Goal: Task Accomplishment & Management: Manage account settings

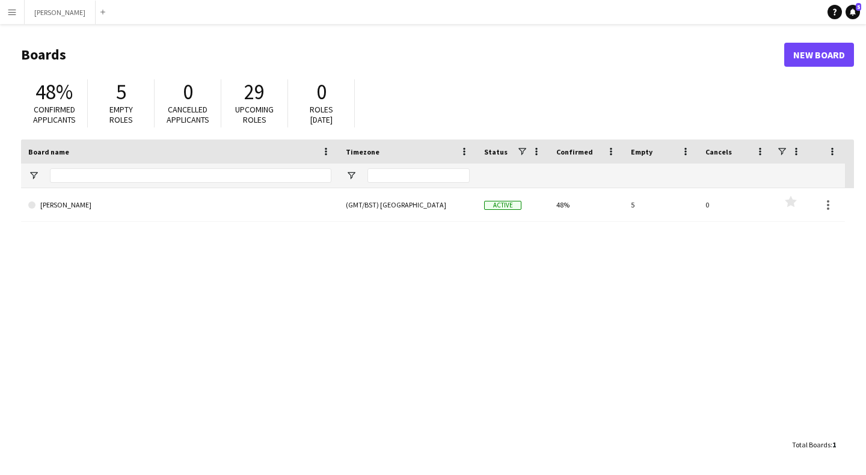
click at [10, 10] on app-icon "Menu" at bounding box center [12, 12] width 10 height 10
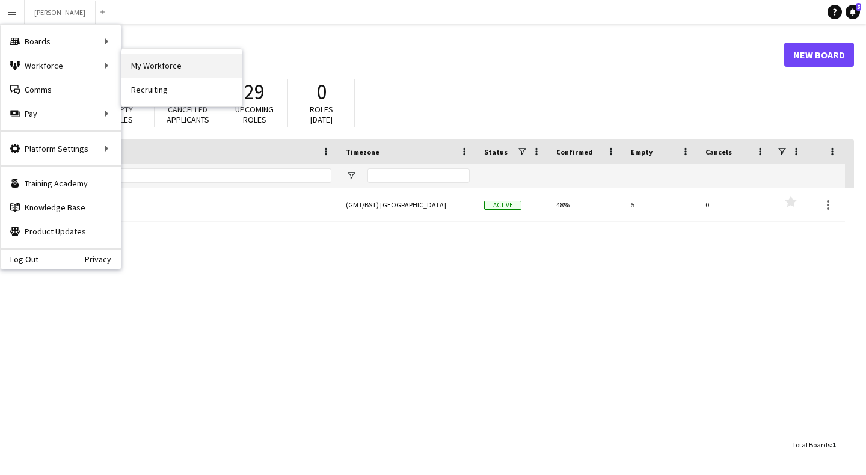
click at [144, 62] on link "My Workforce" at bounding box center [181, 66] width 120 height 24
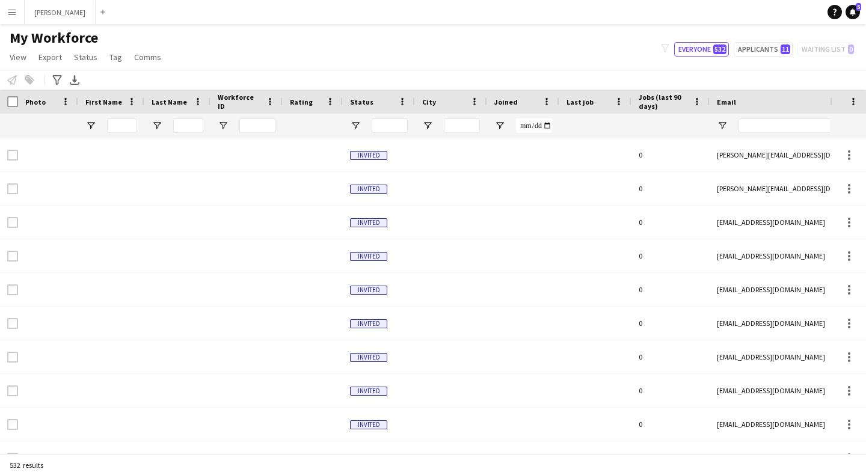
type input "*****"
type input "**********"
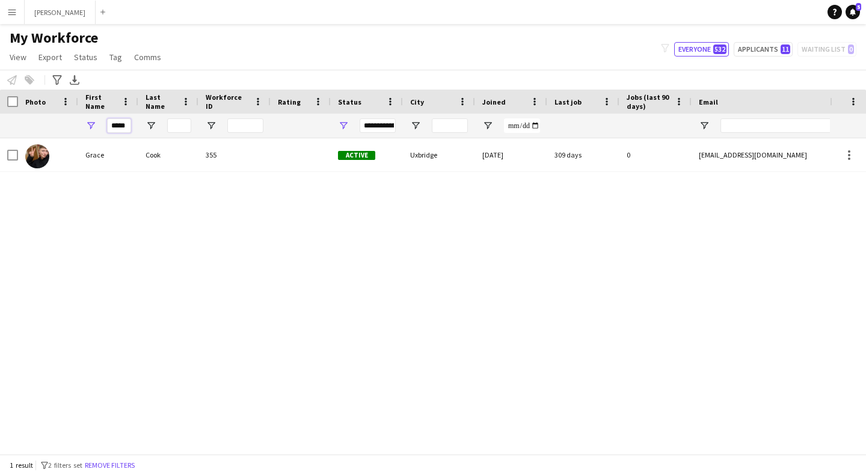
click at [126, 123] on input "*****" at bounding box center [119, 125] width 24 height 14
type input "*"
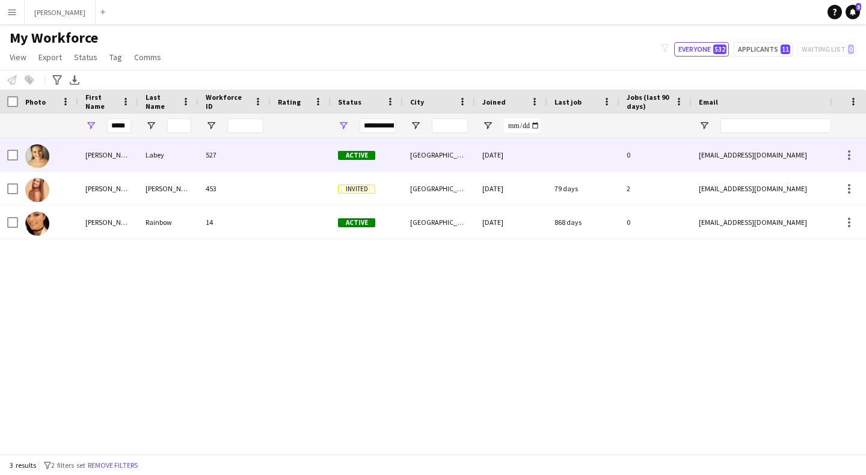
click at [120, 159] on div "[PERSON_NAME]" at bounding box center [108, 154] width 60 height 33
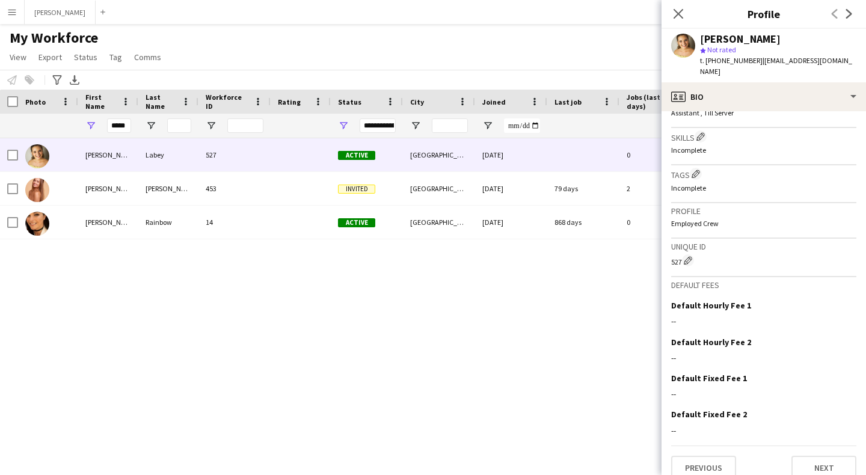
scroll to position [400, 0]
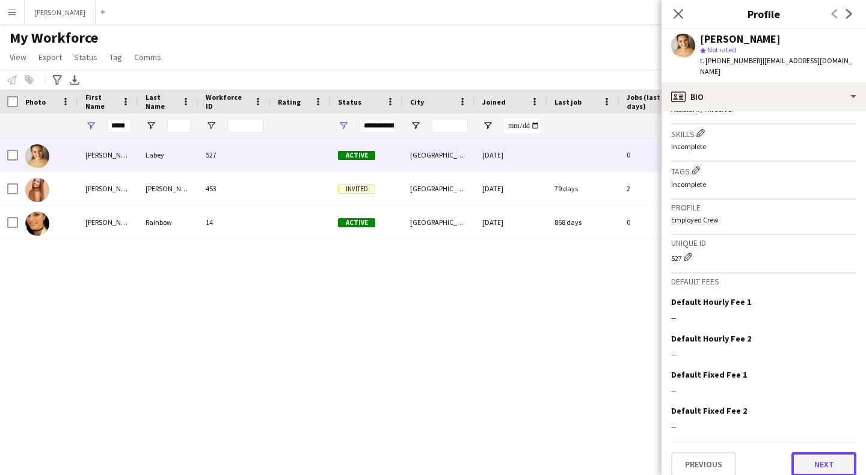
click at [831, 452] on button "Next" at bounding box center [824, 464] width 65 height 24
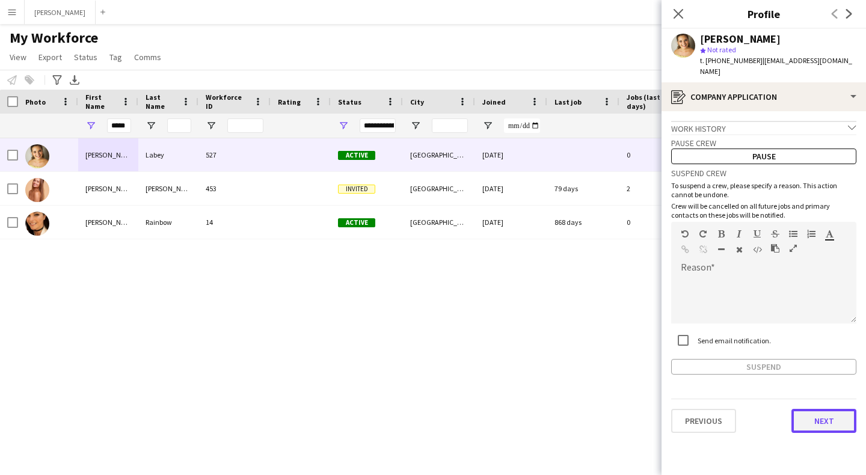
click at [817, 409] on button "Next" at bounding box center [824, 421] width 65 height 24
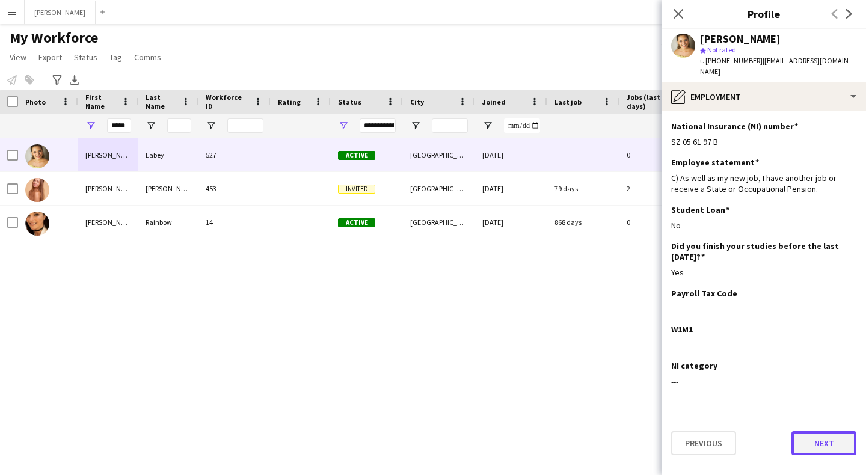
click at [817, 443] on button "Next" at bounding box center [824, 443] width 65 height 24
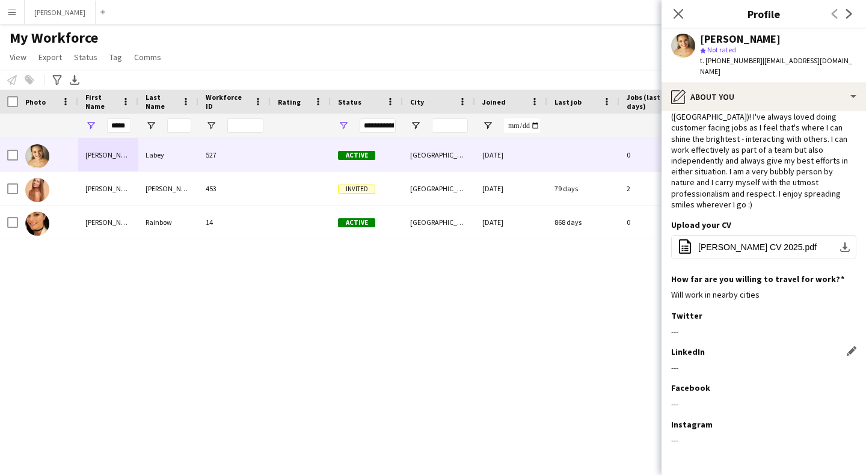
scroll to position [73, 0]
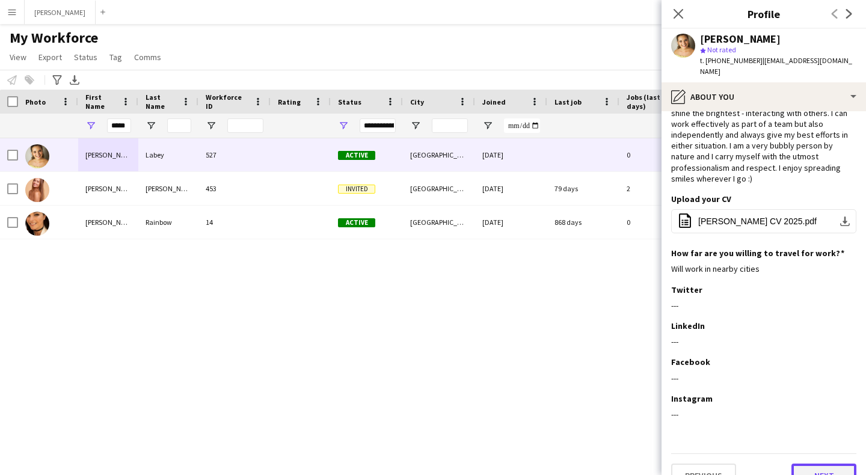
click at [838, 454] on button "Next" at bounding box center [824, 476] width 65 height 24
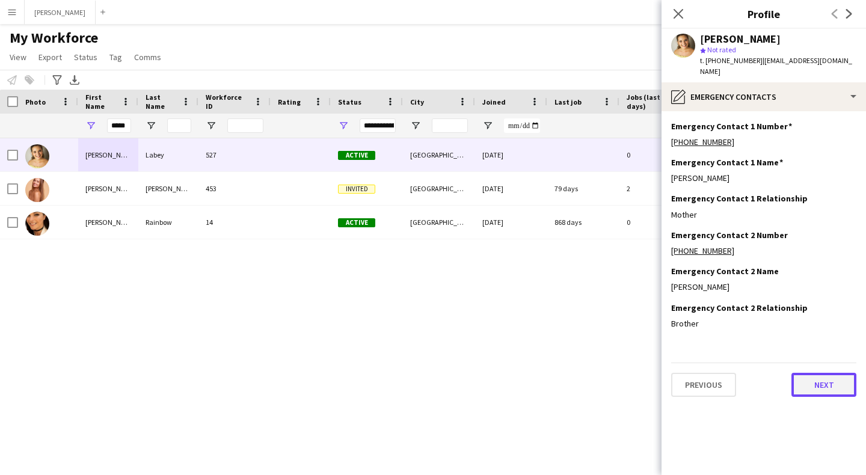
click at [817, 381] on button "Next" at bounding box center [824, 385] width 65 height 24
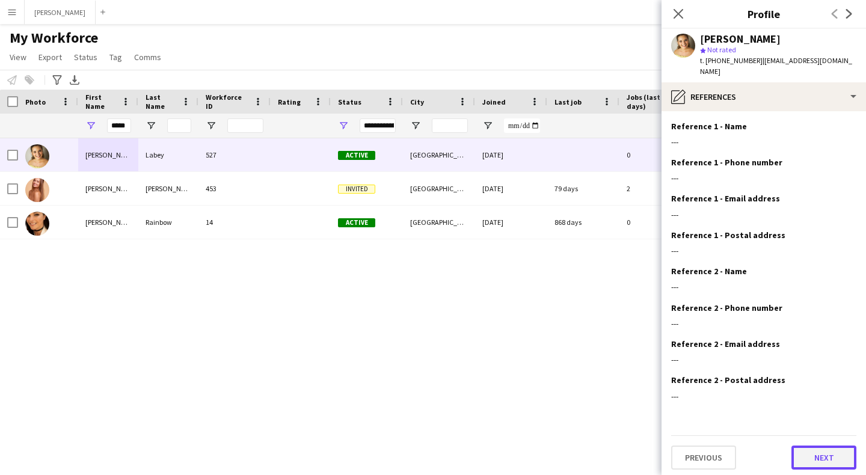
click at [817, 446] on button "Next" at bounding box center [824, 458] width 65 height 24
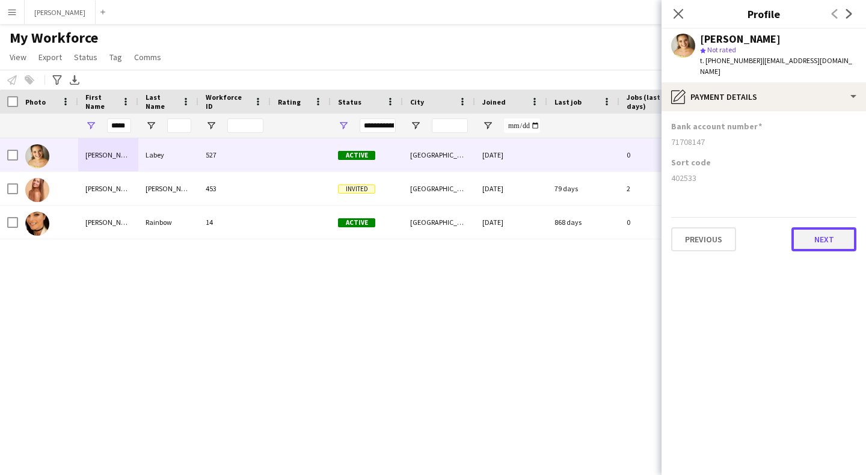
click at [818, 230] on button "Next" at bounding box center [824, 239] width 65 height 24
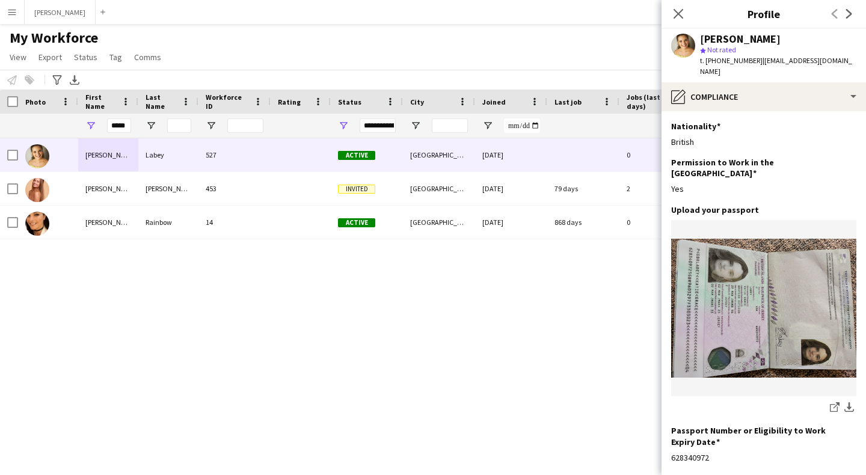
click at [14, 10] on app-icon "Menu" at bounding box center [12, 12] width 10 height 10
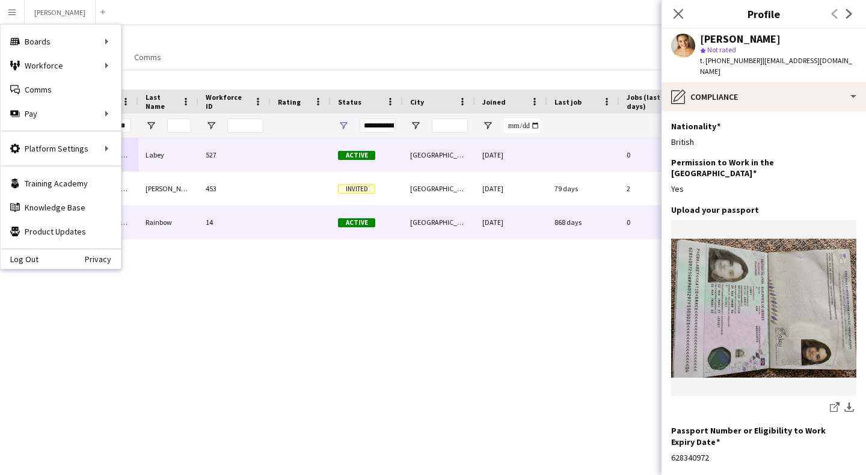
click at [209, 226] on div "14" at bounding box center [234, 222] width 72 height 33
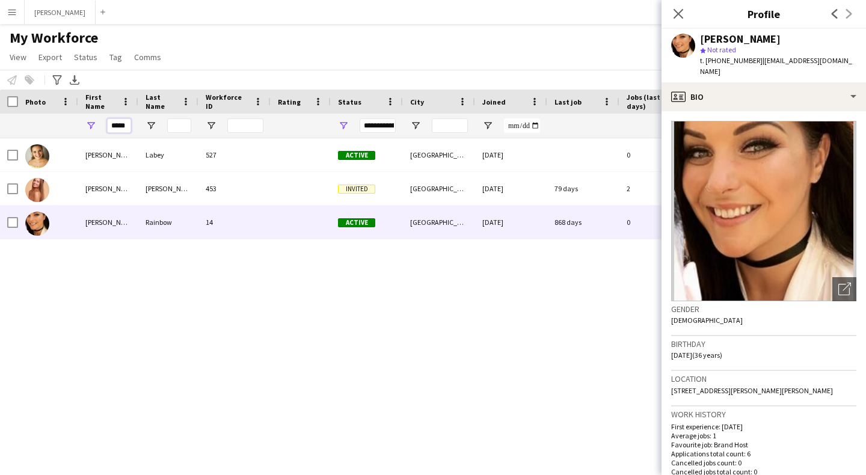
click at [127, 125] on input "*****" at bounding box center [119, 125] width 24 height 14
type input "*"
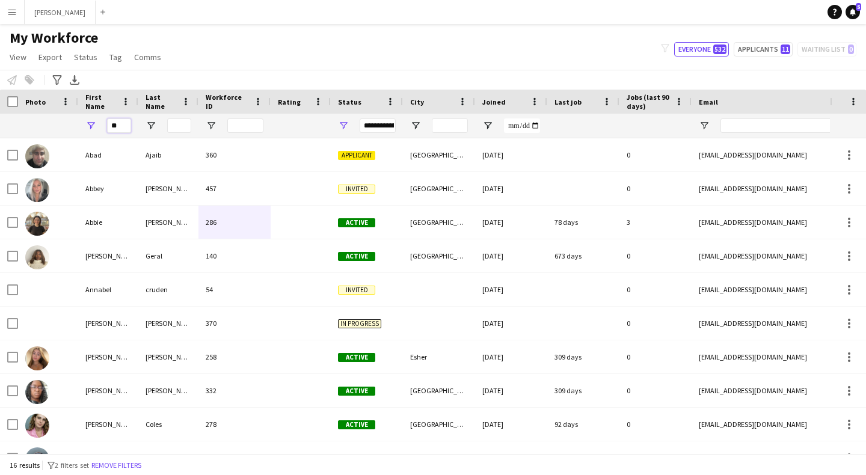
type input "*"
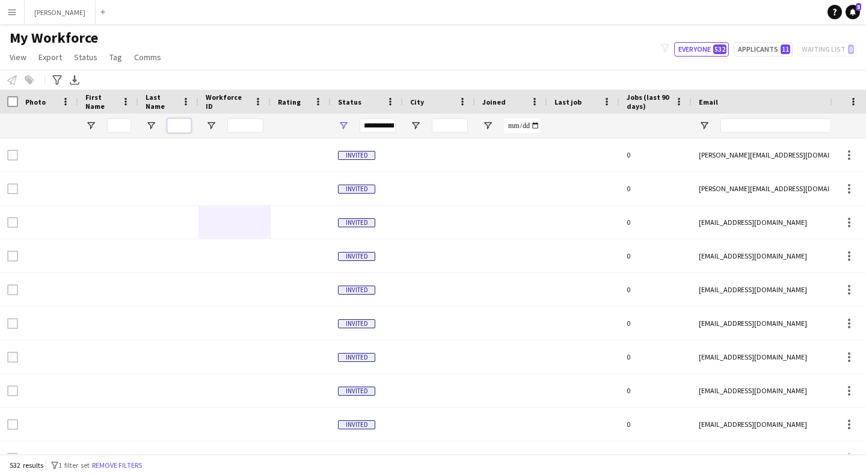
click at [179, 125] on input "Last Name Filter Input" at bounding box center [179, 125] width 24 height 14
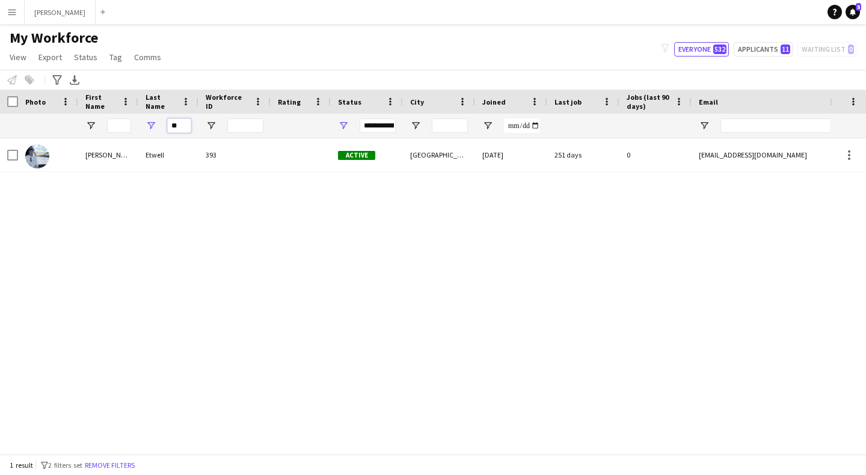
type input "*"
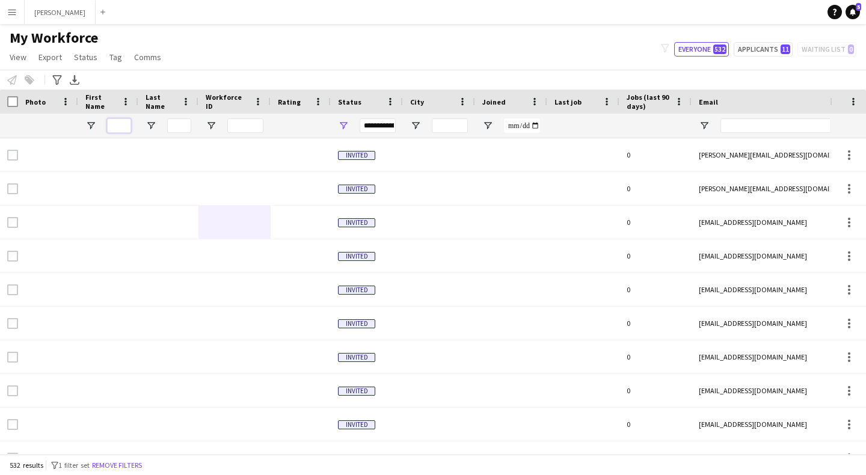
click at [118, 123] on input "First Name Filter Input" at bounding box center [119, 125] width 24 height 14
click at [183, 129] on input "Last Name Filter Input" at bounding box center [179, 125] width 24 height 14
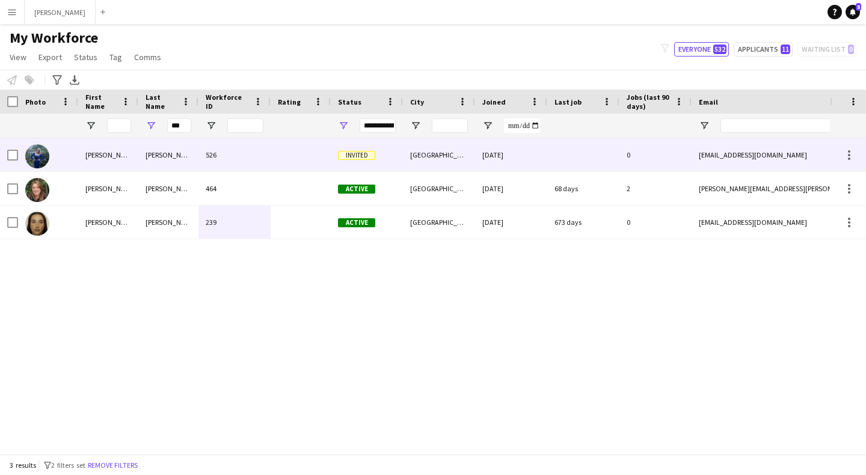
click at [154, 161] on div "[PERSON_NAME]" at bounding box center [168, 154] width 60 height 33
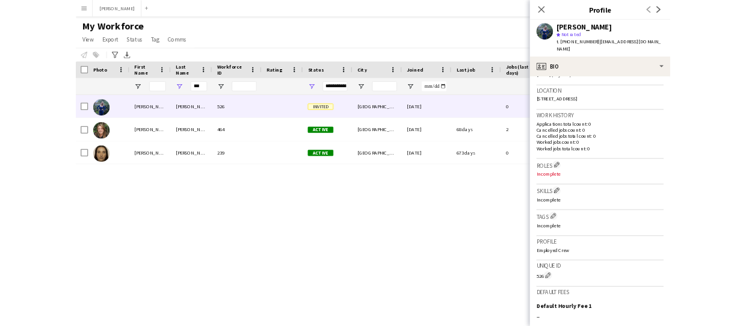
scroll to position [290, 0]
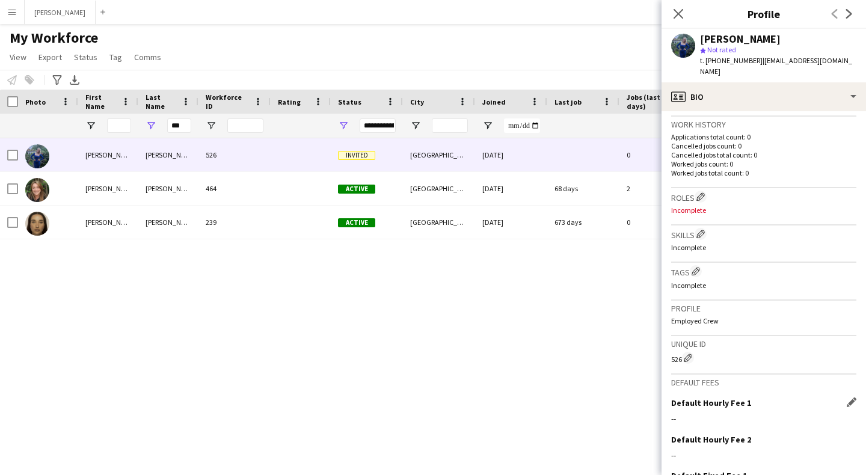
click at [771, 399] on div "Default Hourly Fee 1 Edit this field --" at bounding box center [763, 416] width 185 height 36
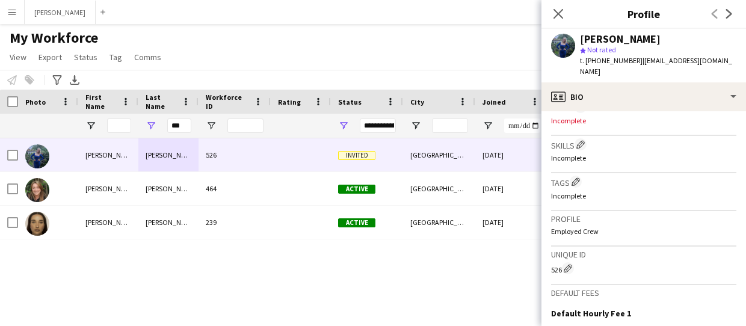
scroll to position [540, 0]
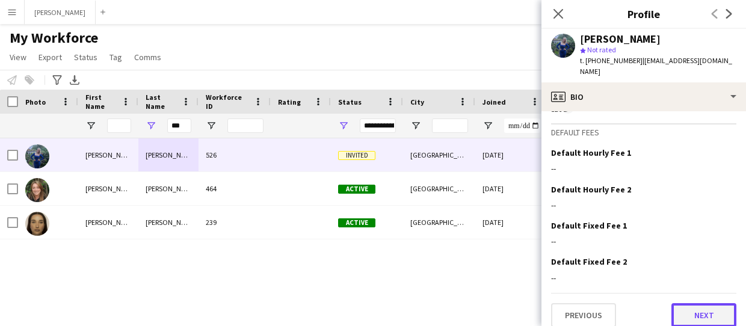
click at [715, 306] on button "Next" at bounding box center [703, 315] width 65 height 24
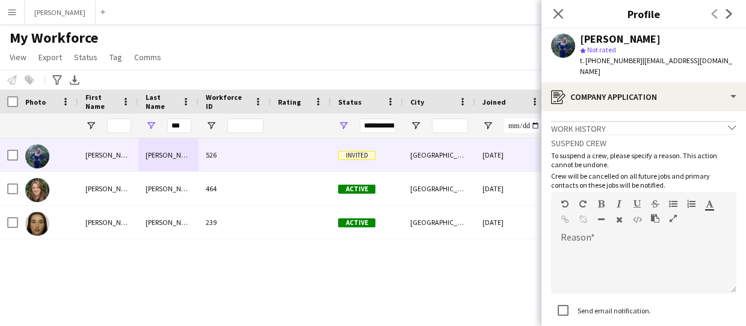
scroll to position [76, 0]
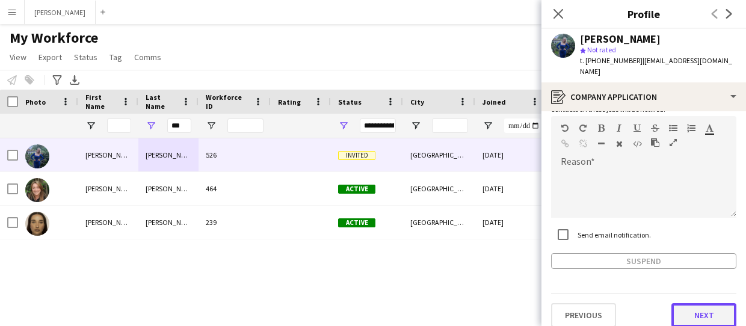
click at [707, 303] on button "Next" at bounding box center [703, 315] width 65 height 24
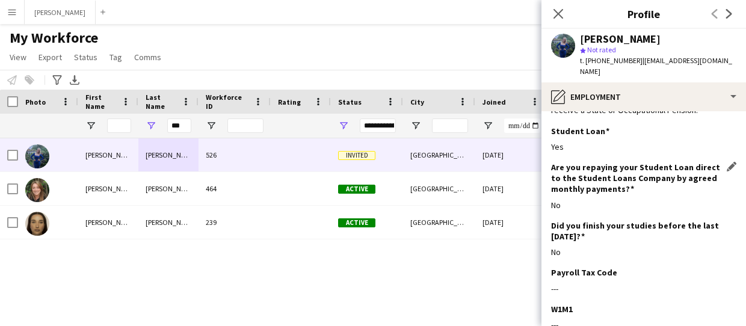
scroll to position [186, 0]
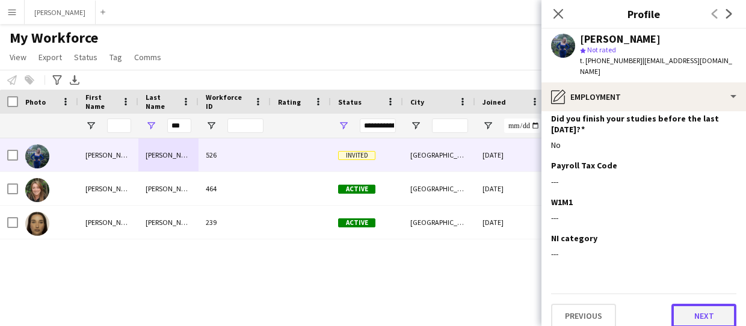
click at [703, 304] on button "Next" at bounding box center [703, 316] width 65 height 24
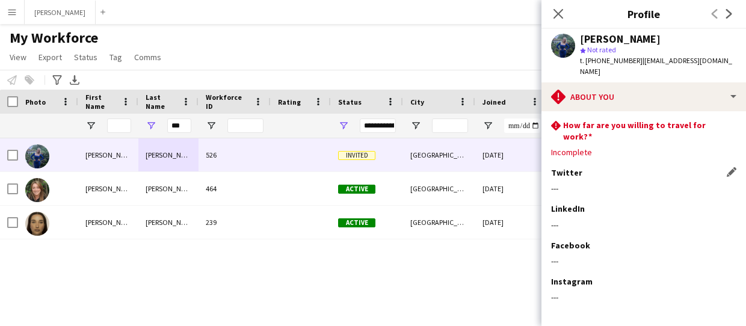
scroll to position [111, 0]
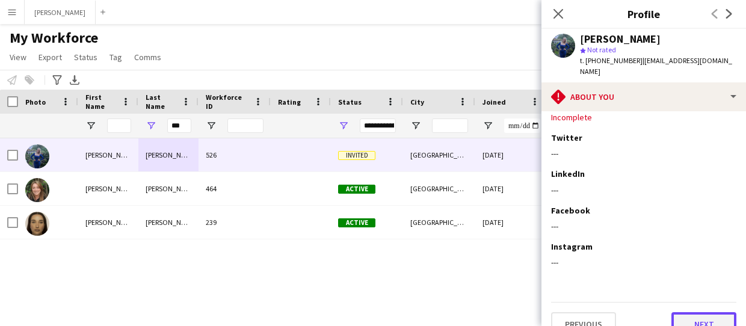
click at [705, 312] on button "Next" at bounding box center [703, 324] width 65 height 24
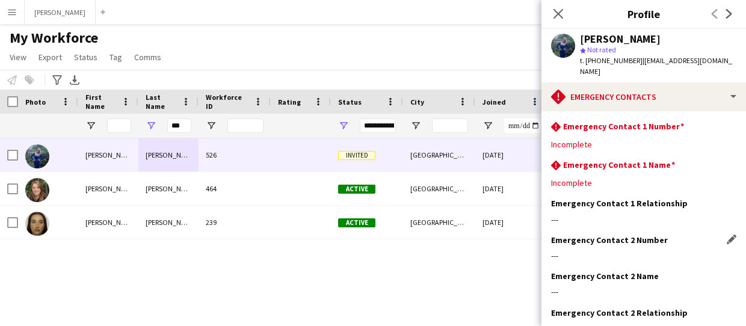
scroll to position [74, 0]
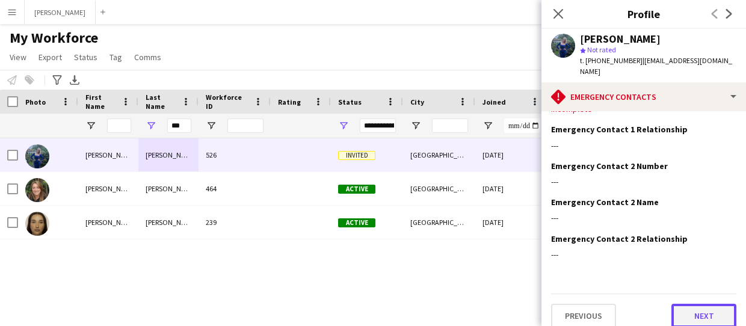
click at [697, 304] on button "Next" at bounding box center [703, 316] width 65 height 24
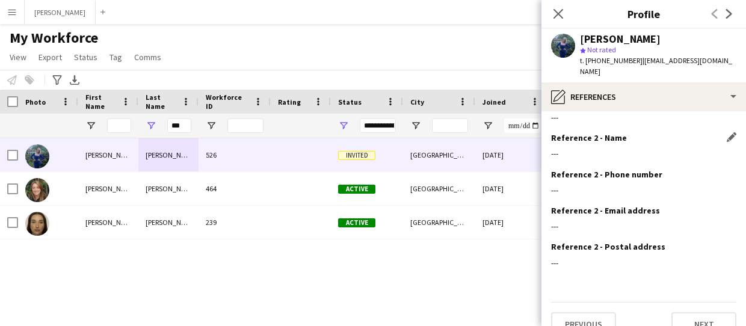
scroll to position [142, 0]
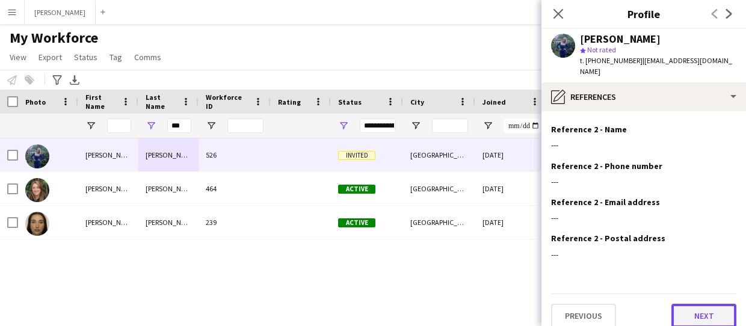
click at [700, 304] on button "Next" at bounding box center [703, 316] width 65 height 24
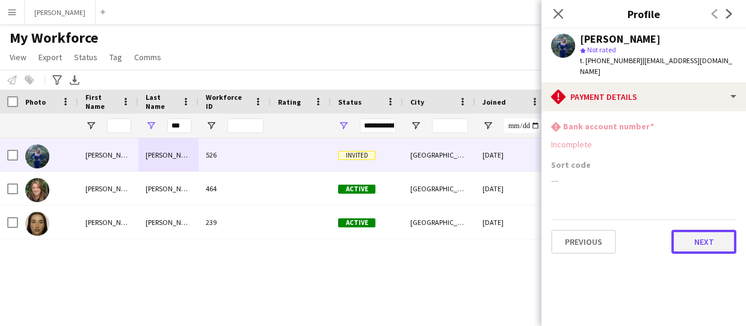
click at [688, 239] on button "Next" at bounding box center [703, 242] width 65 height 24
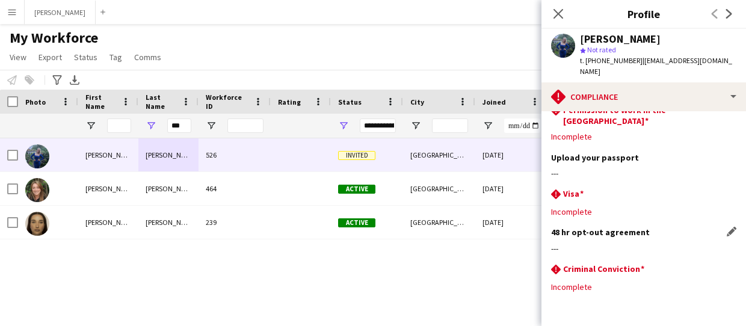
scroll to position [79, 0]
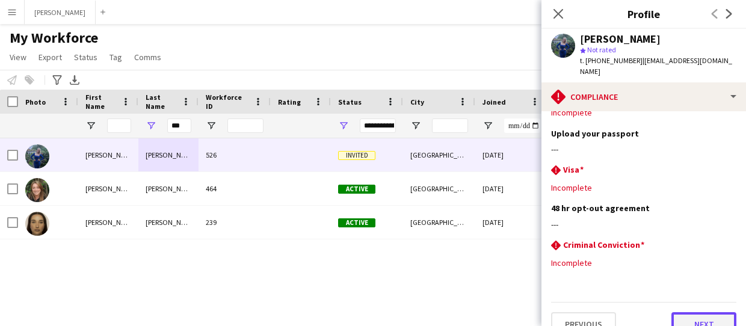
click at [712, 312] on button "Next" at bounding box center [703, 324] width 65 height 24
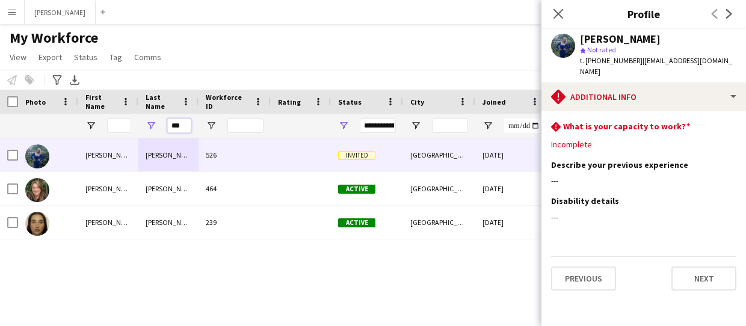
click at [185, 124] on input "***" at bounding box center [179, 125] width 24 height 14
type input "*"
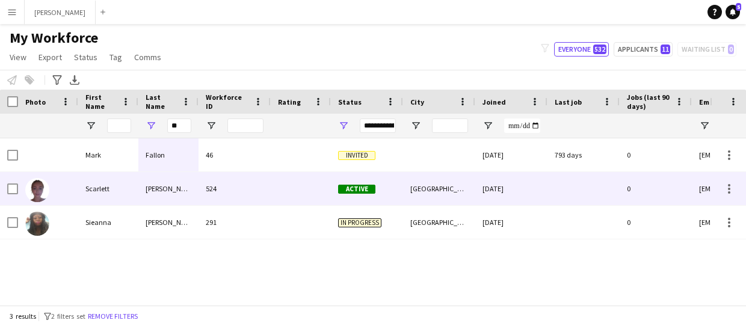
click at [176, 195] on div "[PERSON_NAME]" at bounding box center [168, 188] width 60 height 33
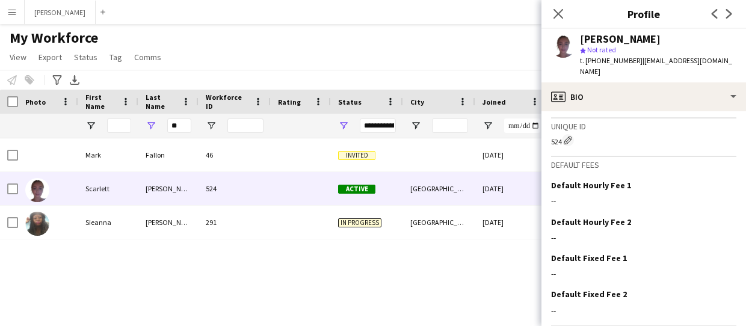
scroll to position [549, 0]
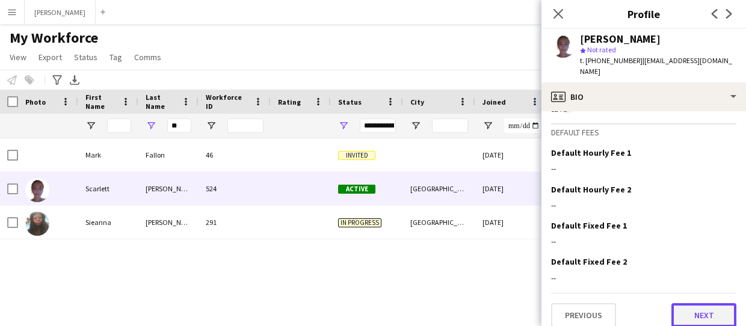
click at [713, 310] on button "Next" at bounding box center [703, 315] width 65 height 24
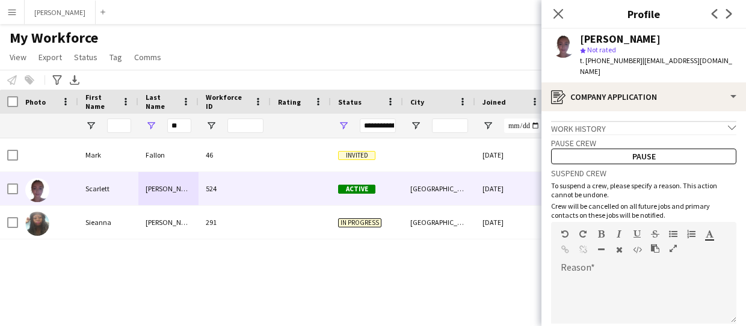
scroll to position [106, 0]
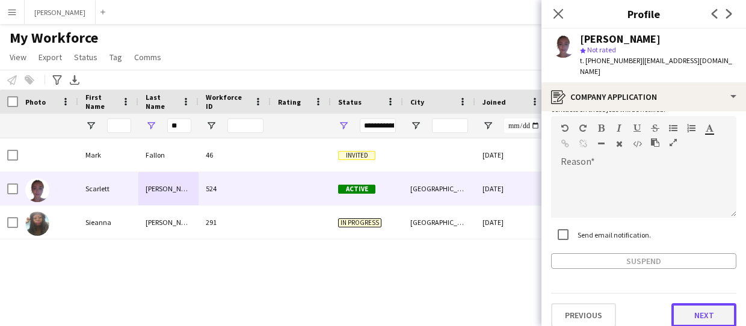
click at [698, 305] on button "Next" at bounding box center [703, 315] width 65 height 24
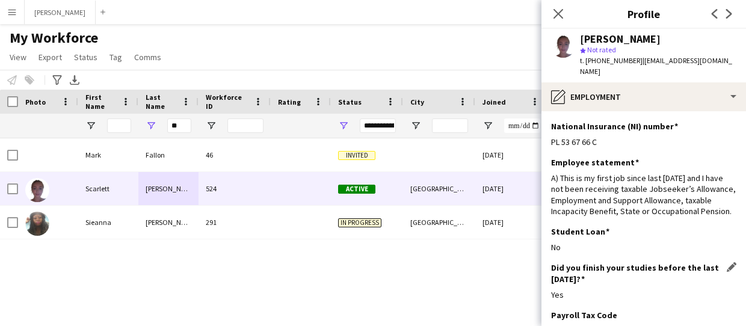
scroll to position [150, 0]
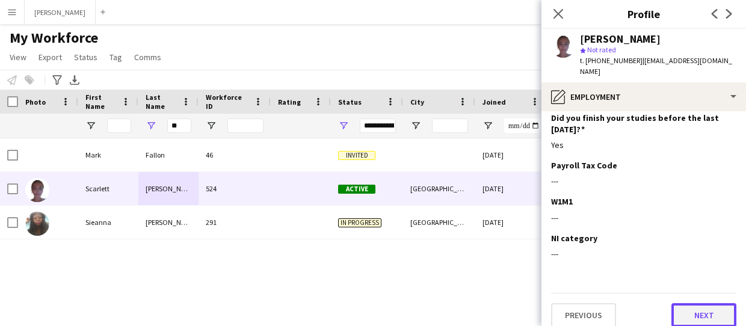
click at [712, 309] on button "Next" at bounding box center [703, 315] width 65 height 24
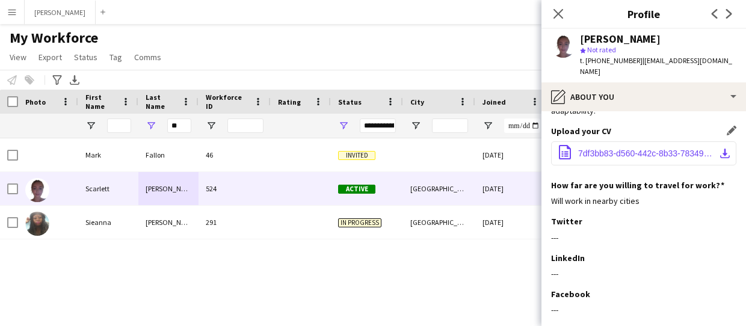
scroll to position [167, 0]
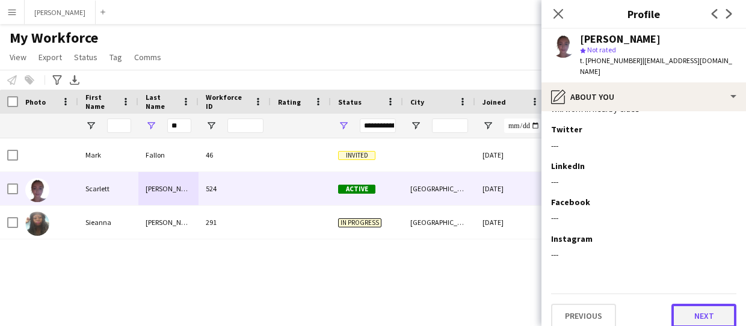
click at [707, 304] on button "Next" at bounding box center [703, 316] width 65 height 24
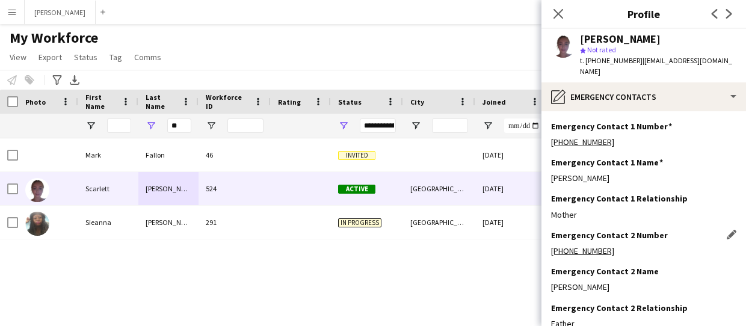
scroll to position [69, 0]
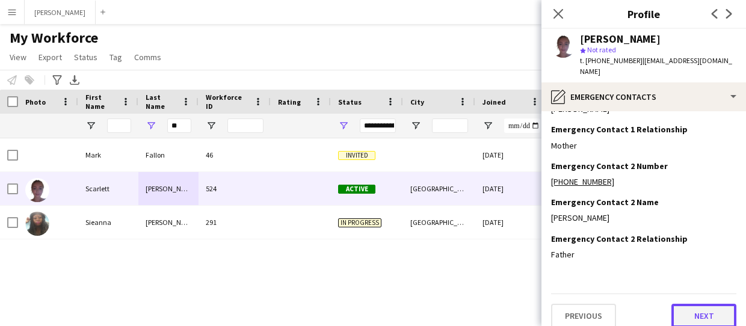
click at [704, 306] on button "Next" at bounding box center [703, 316] width 65 height 24
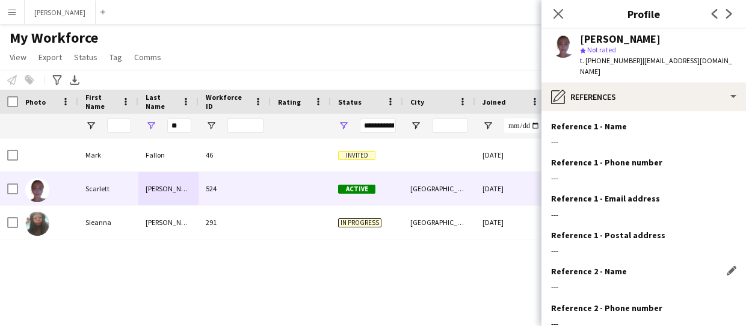
scroll to position [142, 0]
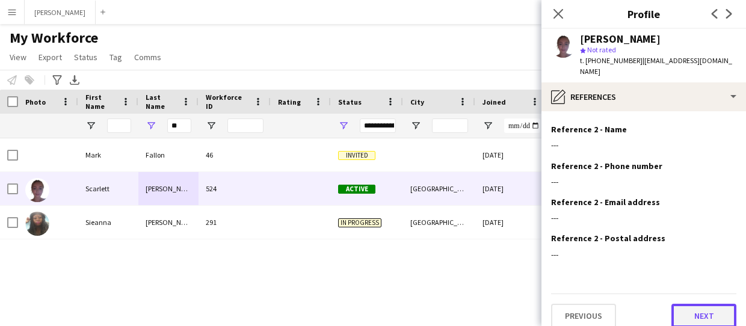
click at [707, 304] on button "Next" at bounding box center [703, 316] width 65 height 24
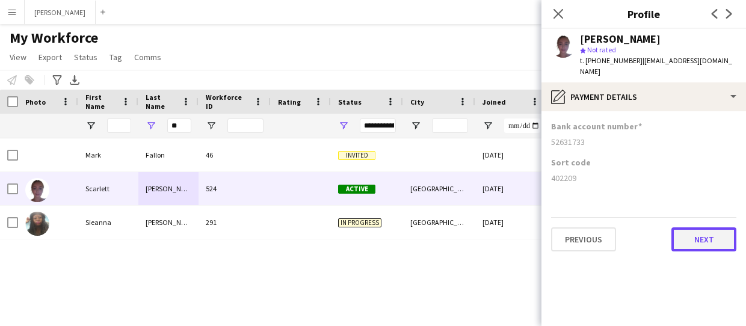
click at [695, 232] on button "Next" at bounding box center [703, 239] width 65 height 24
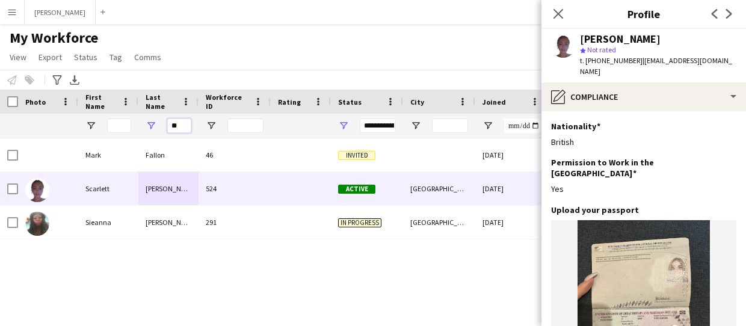
click at [183, 123] on input "**" at bounding box center [179, 125] width 24 height 14
type input "*"
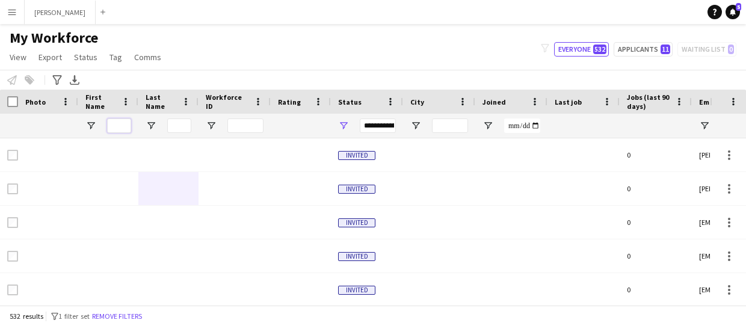
click at [120, 121] on input "First Name Filter Input" at bounding box center [119, 125] width 24 height 14
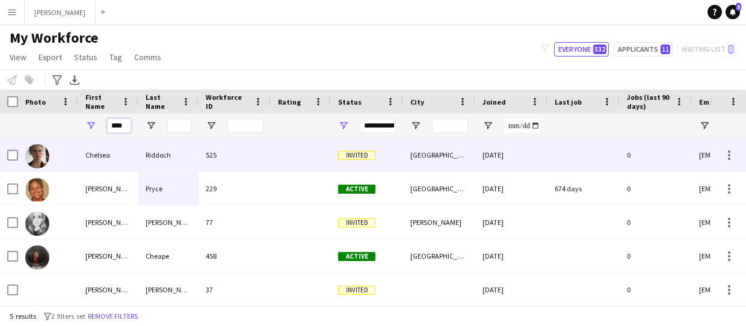
type input "****"
click at [112, 152] on div "Chelsea" at bounding box center [108, 154] width 60 height 33
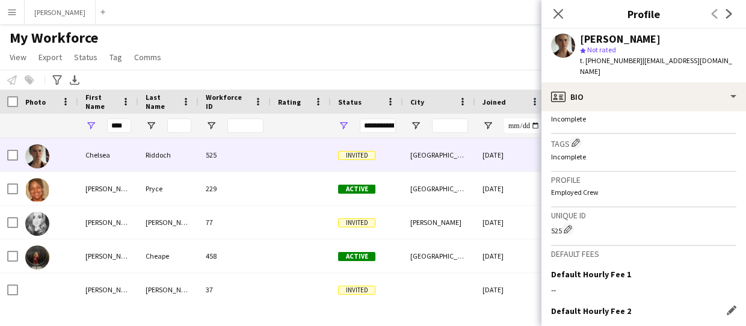
scroll to position [540, 0]
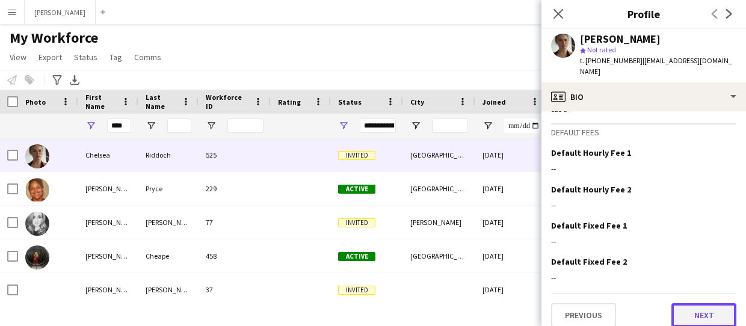
click at [710, 306] on button "Next" at bounding box center [703, 315] width 65 height 24
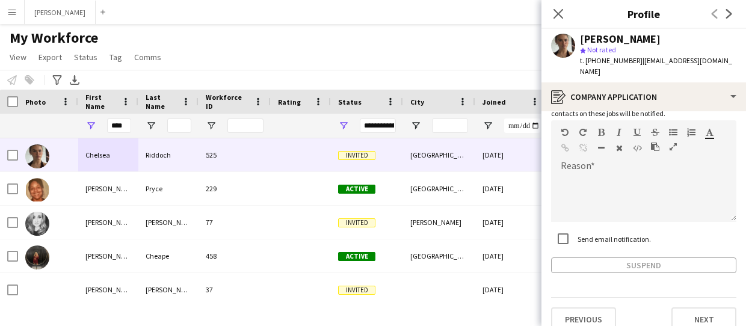
scroll to position [76, 0]
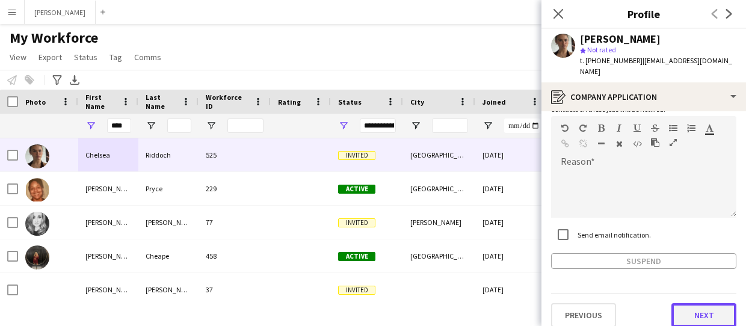
click at [707, 303] on button "Next" at bounding box center [703, 315] width 65 height 24
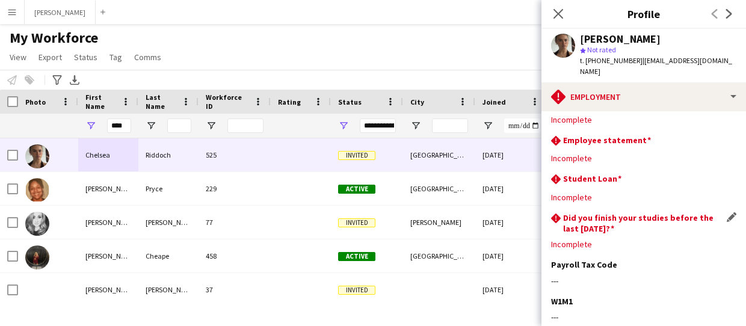
scroll to position [124, 0]
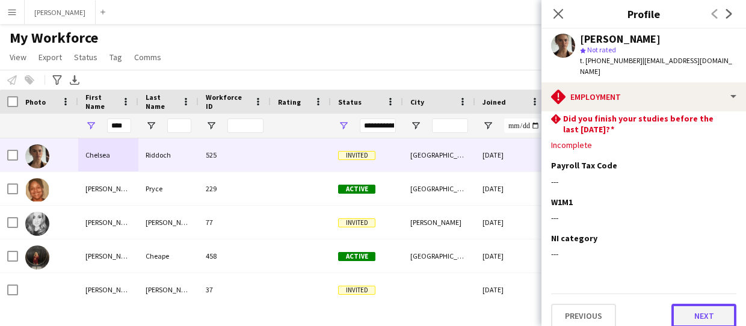
click at [712, 310] on button "Next" at bounding box center [703, 316] width 65 height 24
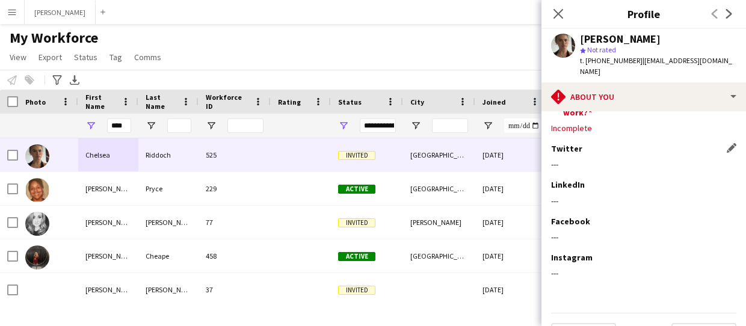
scroll to position [111, 0]
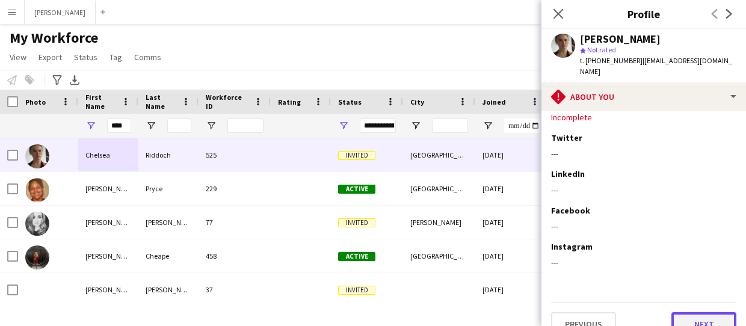
click at [695, 312] on button "Next" at bounding box center [703, 324] width 65 height 24
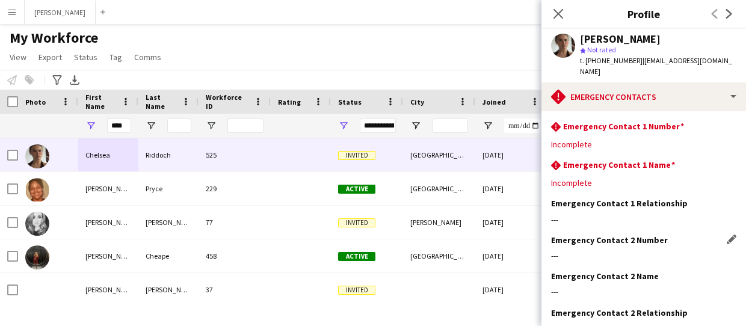
scroll to position [74, 0]
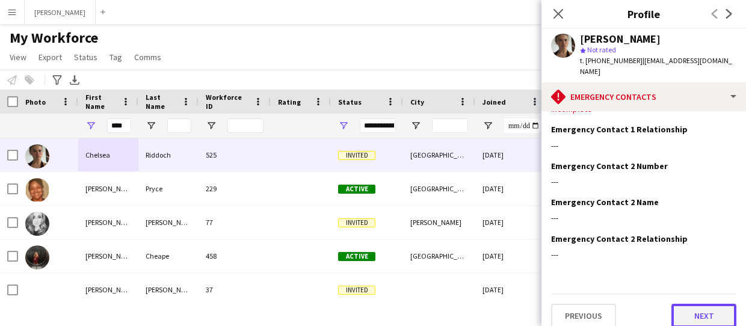
click at [707, 309] on button "Next" at bounding box center [703, 316] width 65 height 24
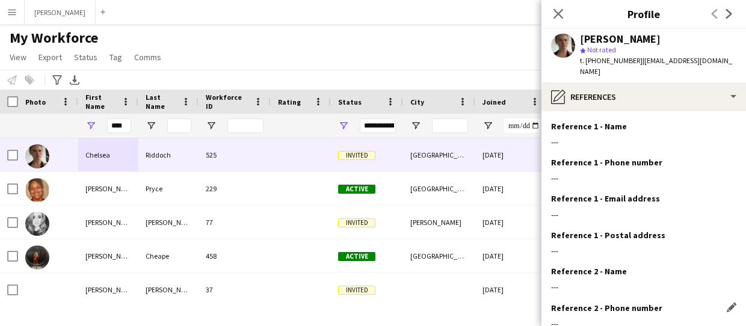
scroll to position [142, 0]
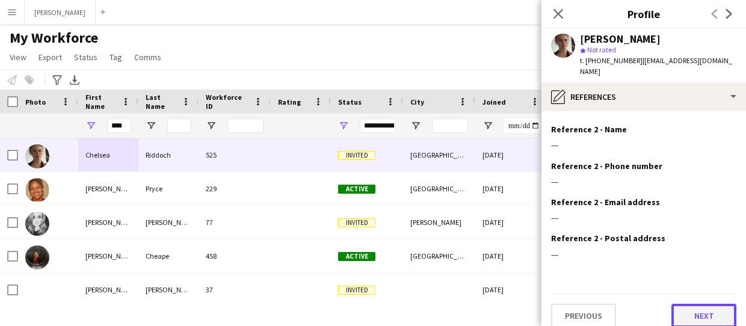
click at [710, 304] on button "Next" at bounding box center [703, 316] width 65 height 24
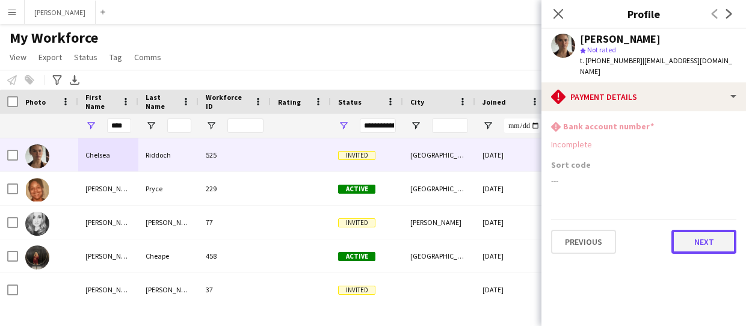
click at [710, 230] on button "Next" at bounding box center [703, 242] width 65 height 24
